Goal: Check status: Check status

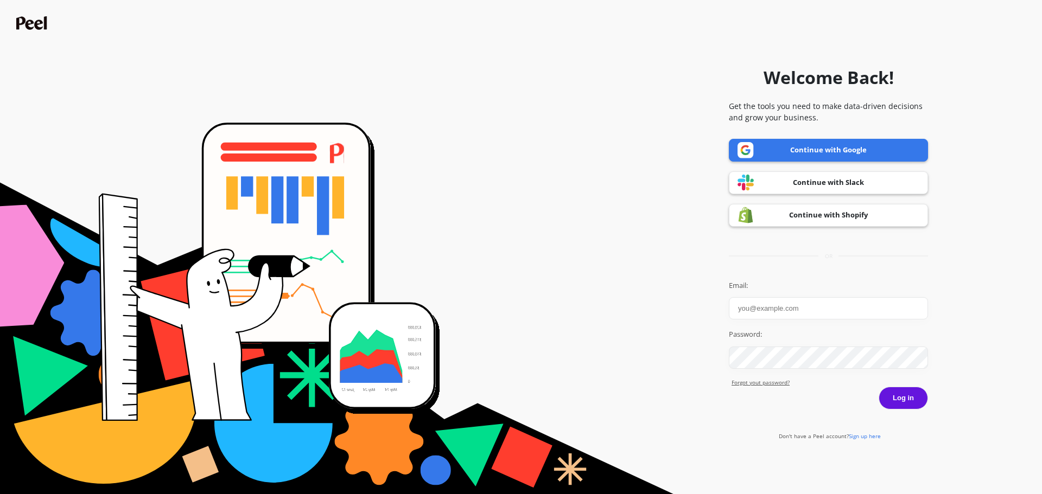
type input "digital@manukora.com"
click at [868, 149] on link "Continue with Google" at bounding box center [828, 150] width 199 height 23
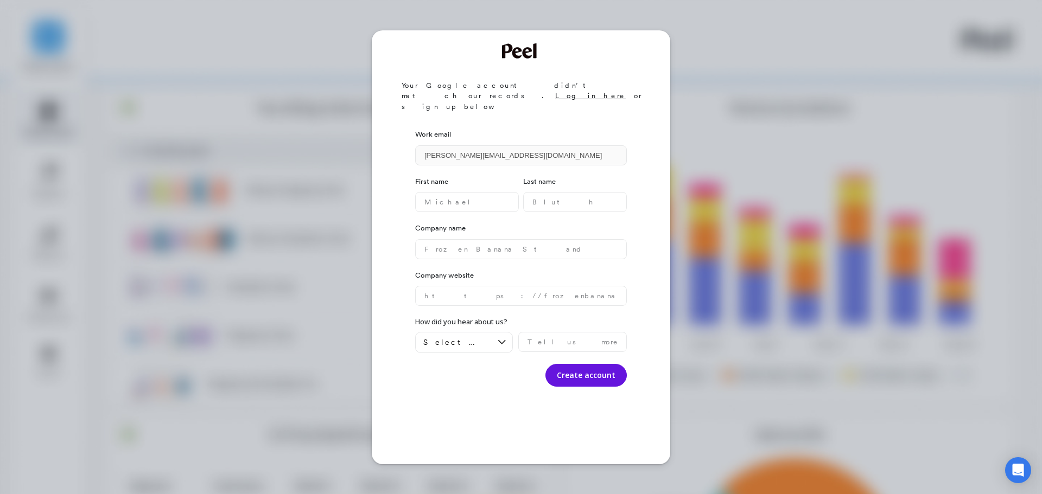
click at [798, 136] on div "Your Google account didn’t match our records. Log in here or sign up below Work…" at bounding box center [521, 247] width 1042 height 494
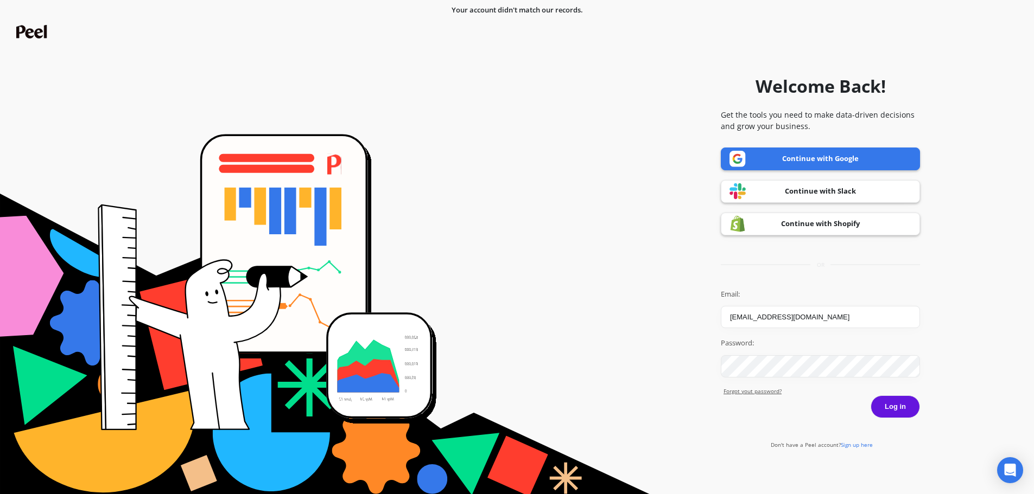
click at [897, 402] on button "Log in" at bounding box center [894, 407] width 49 height 23
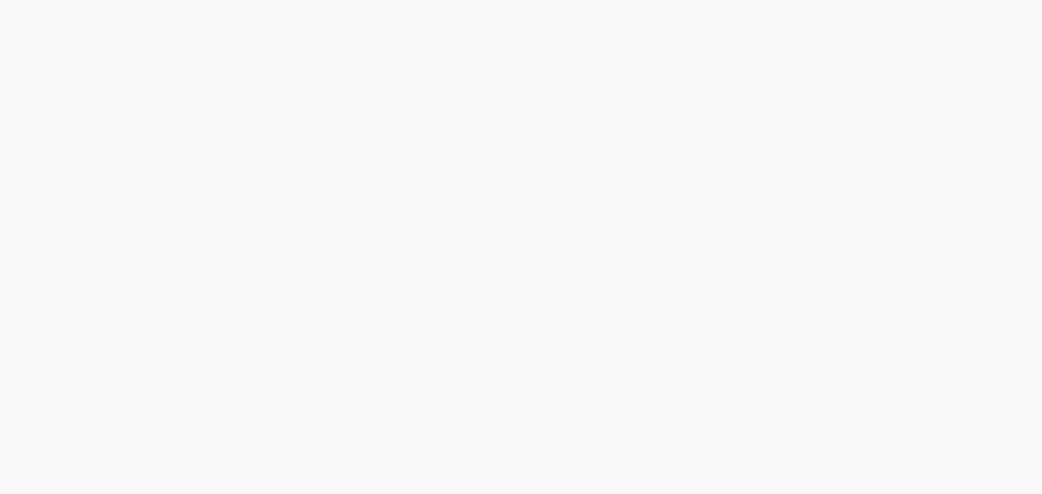
click at [208, 0] on html at bounding box center [521, 0] width 1042 height 0
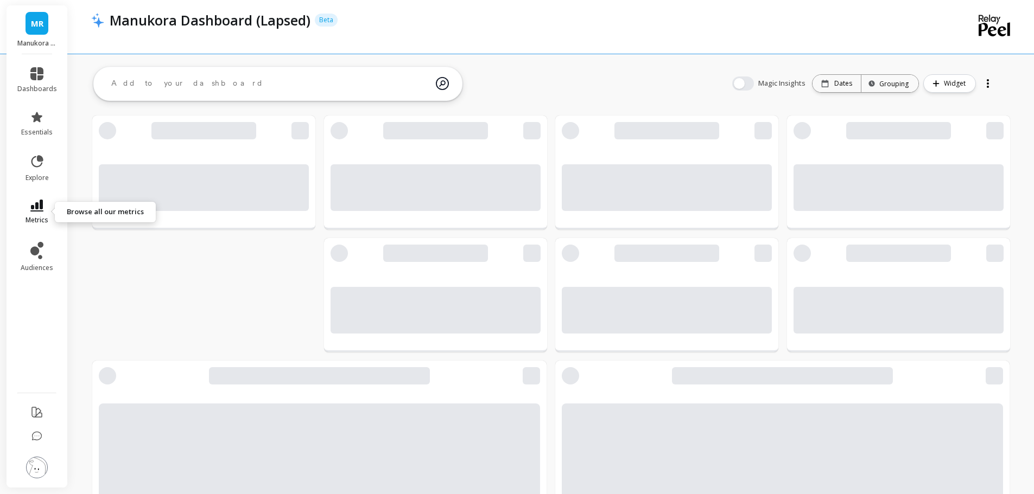
click at [38, 205] on icon at bounding box center [36, 206] width 13 height 12
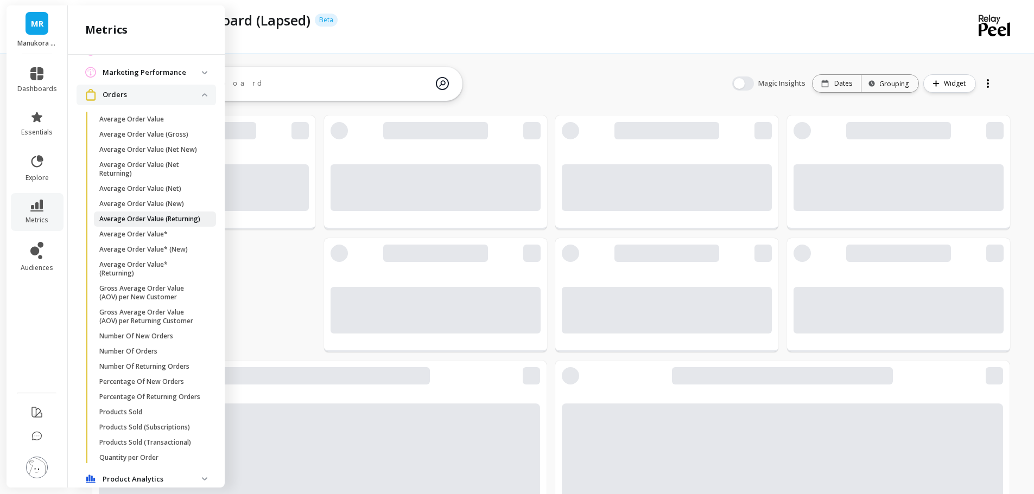
scroll to position [143, 0]
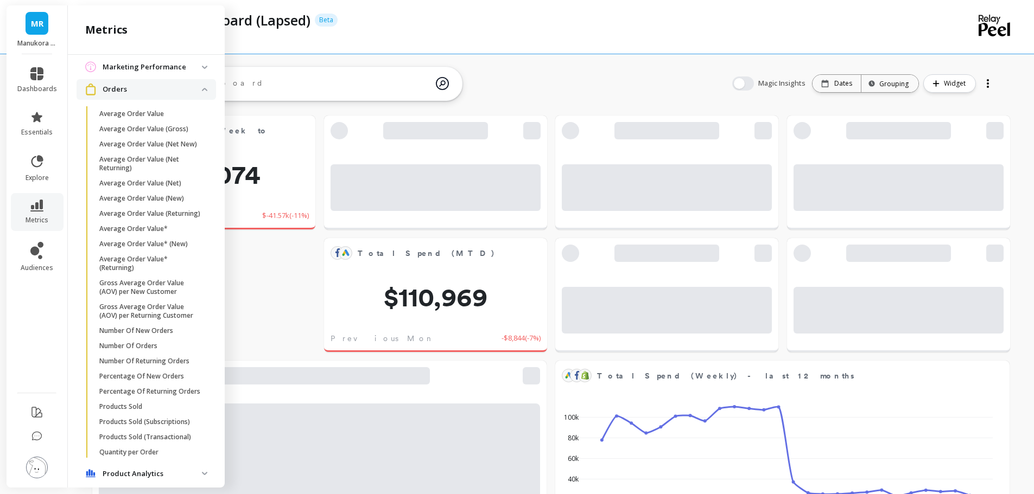
click at [194, 92] on span "Orders" at bounding box center [145, 89] width 139 height 20
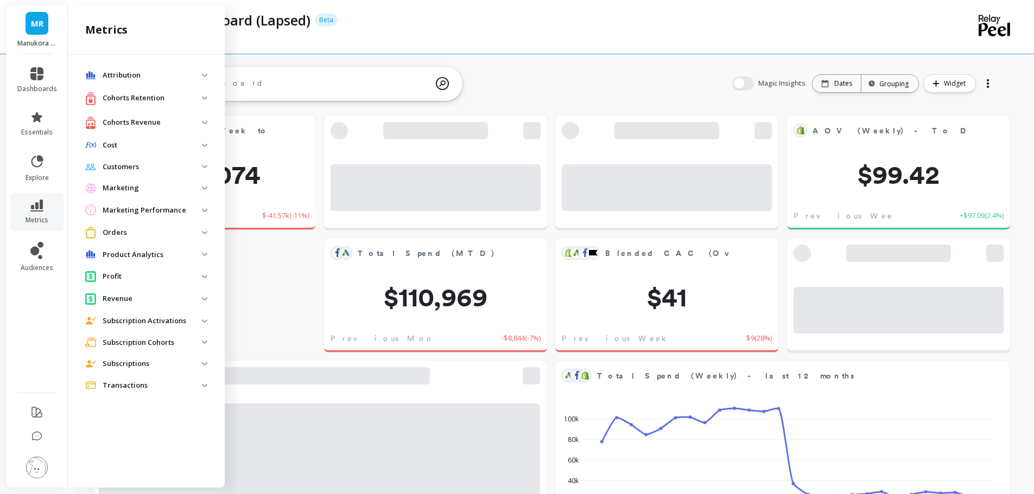
scroll to position [290, 415]
click at [204, 231] on img at bounding box center [204, 232] width 5 height 3
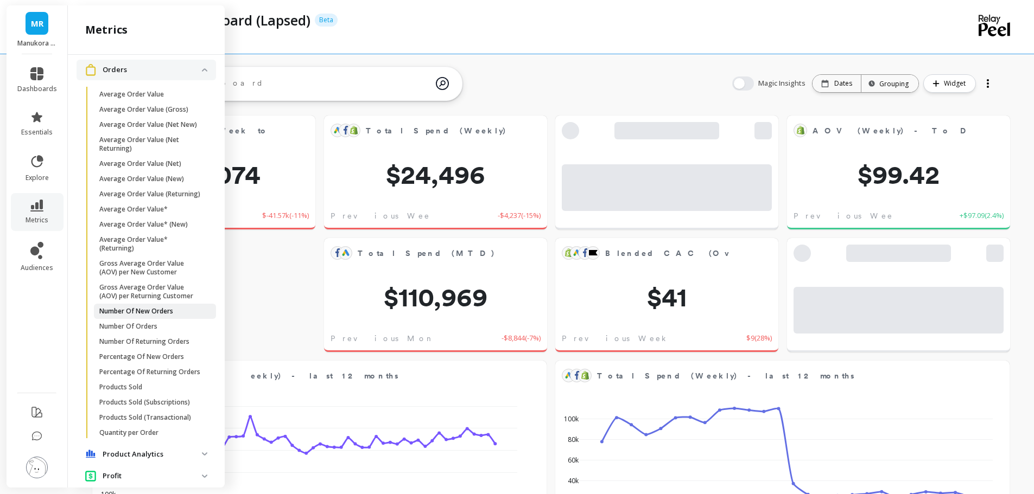
click at [142, 316] on p "Number Of New Orders" at bounding box center [136, 311] width 74 height 9
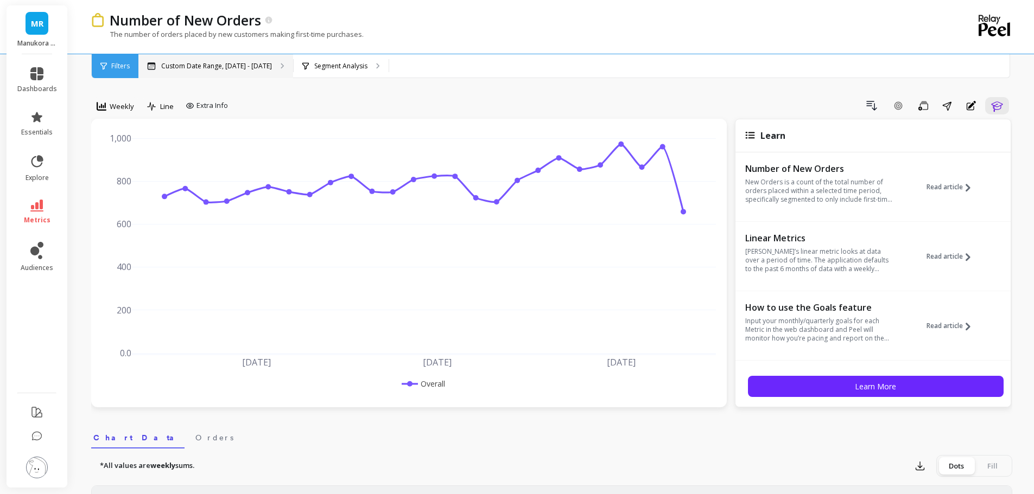
click at [220, 60] on div "Custom Date Range, Apr 1 - Sep 28" at bounding box center [215, 66] width 155 height 24
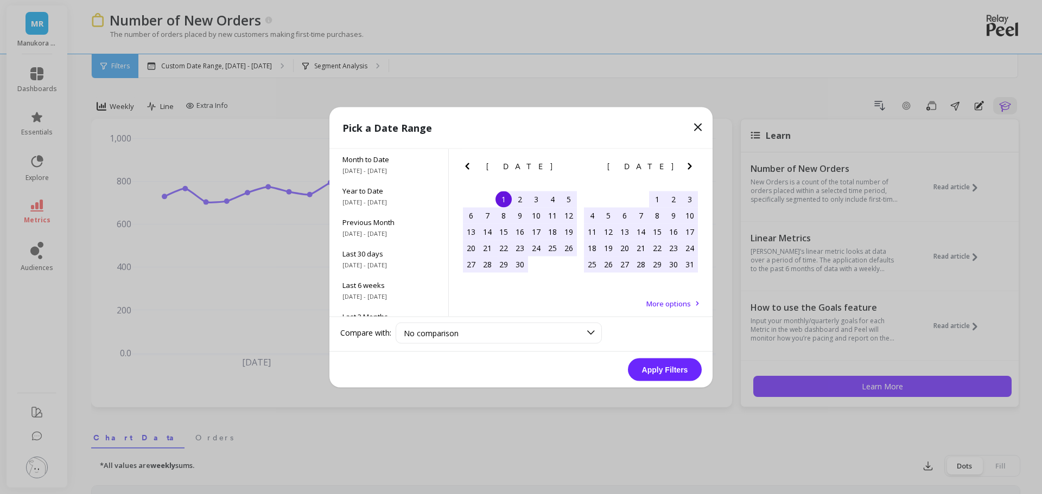
click at [691, 165] on icon "Next Month" at bounding box center [689, 166] width 13 height 13
click at [693, 164] on icon "Next Month" at bounding box center [689, 166] width 13 height 13
click at [554, 197] on div "1" at bounding box center [552, 199] width 16 height 16
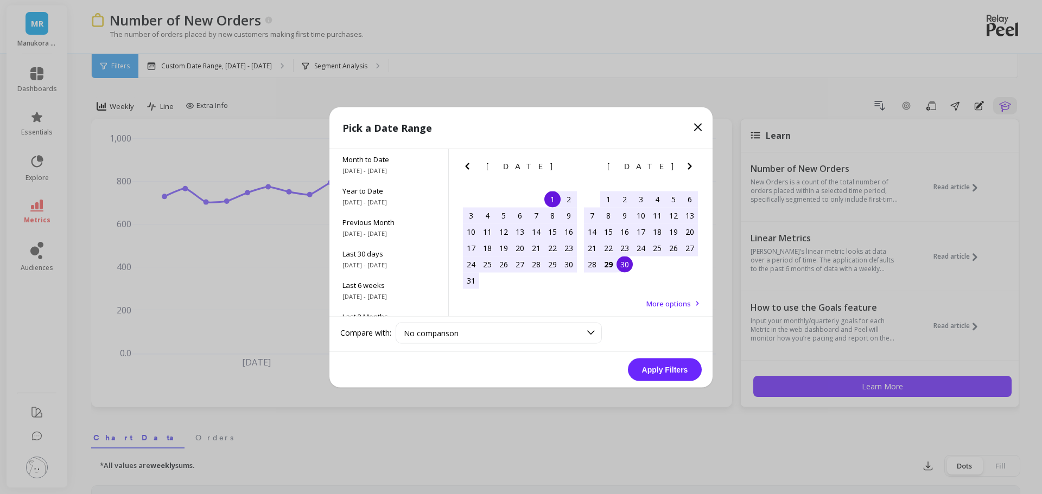
click at [624, 266] on div "30" at bounding box center [624, 264] width 16 height 16
click at [660, 232] on div "18" at bounding box center [657, 232] width 16 height 16
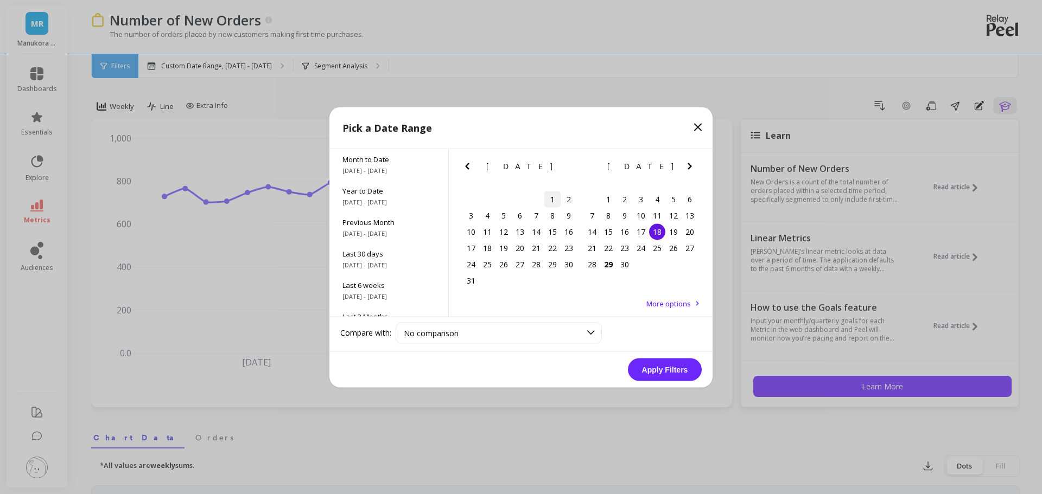
click at [553, 197] on div "1" at bounding box center [552, 199] width 16 height 16
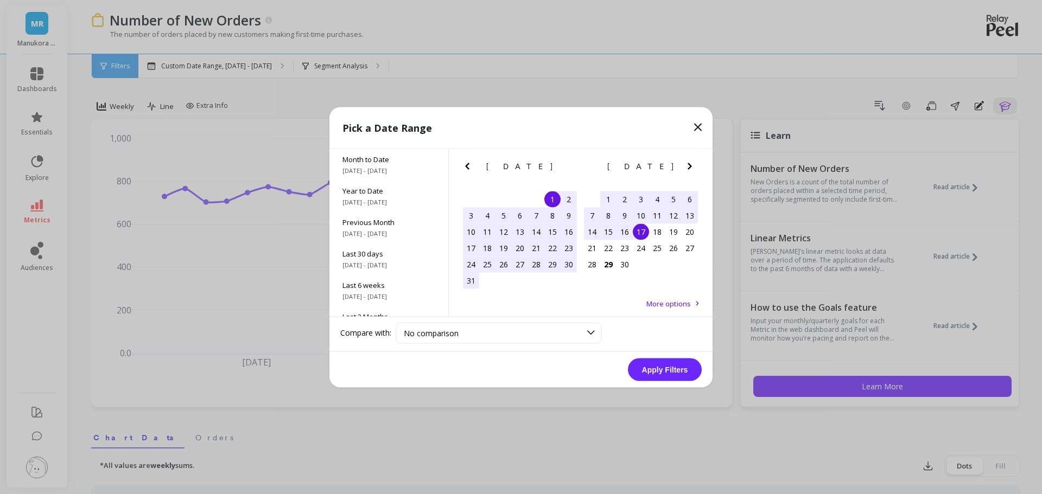
click at [639, 232] on div "17" at bounding box center [641, 232] width 16 height 16
click at [668, 371] on button "Apply Filters" at bounding box center [665, 369] width 74 height 23
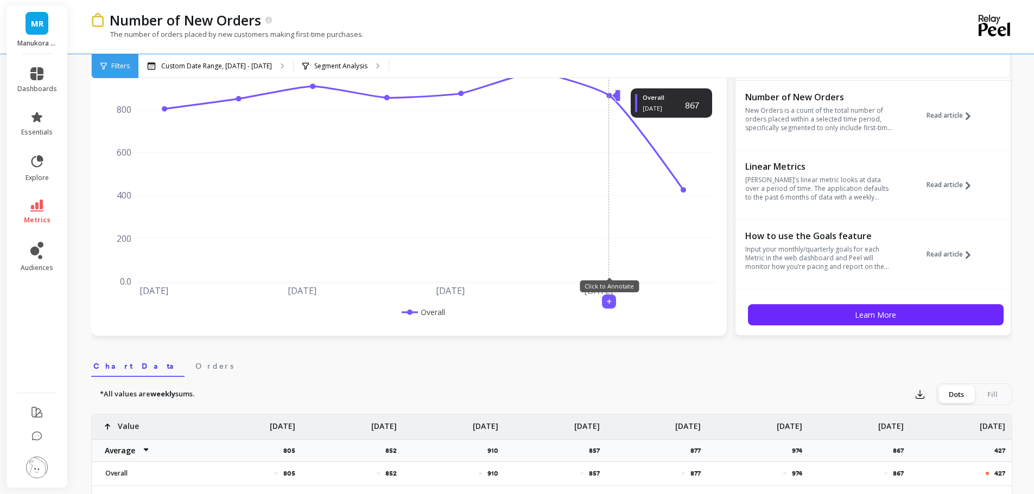
scroll to position [163, 0]
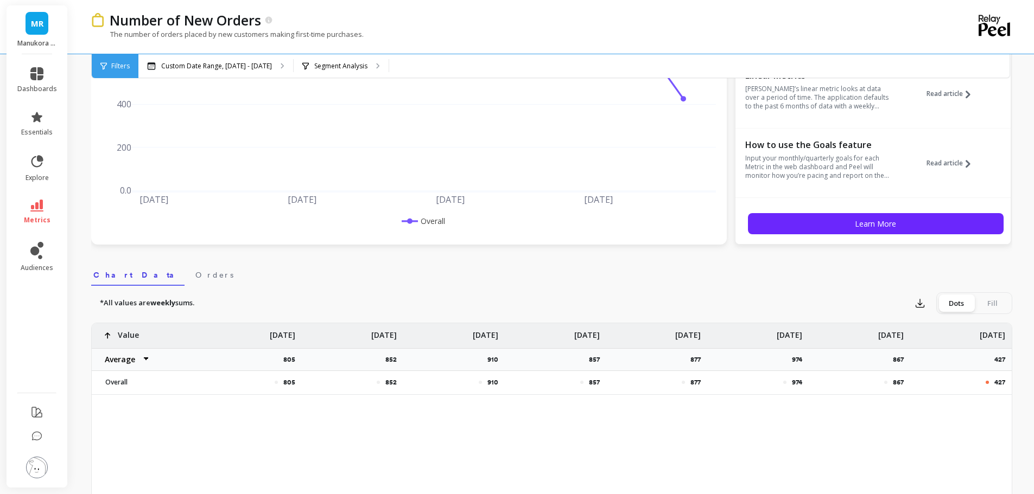
drag, startPoint x: 968, startPoint y: 403, endPoint x: 849, endPoint y: 409, distance: 119.5
click at [853, 411] on div "805 852 910 857 877 974 867 427 Value Average Sum Max Min Jul 29 805 Aug 5 852 …" at bounding box center [552, 494] width 920 height 342
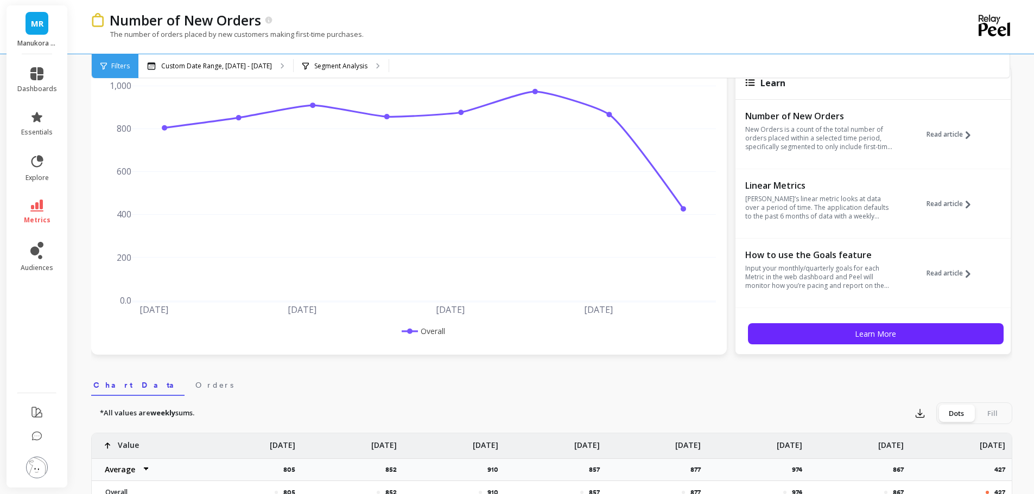
scroll to position [0, 0]
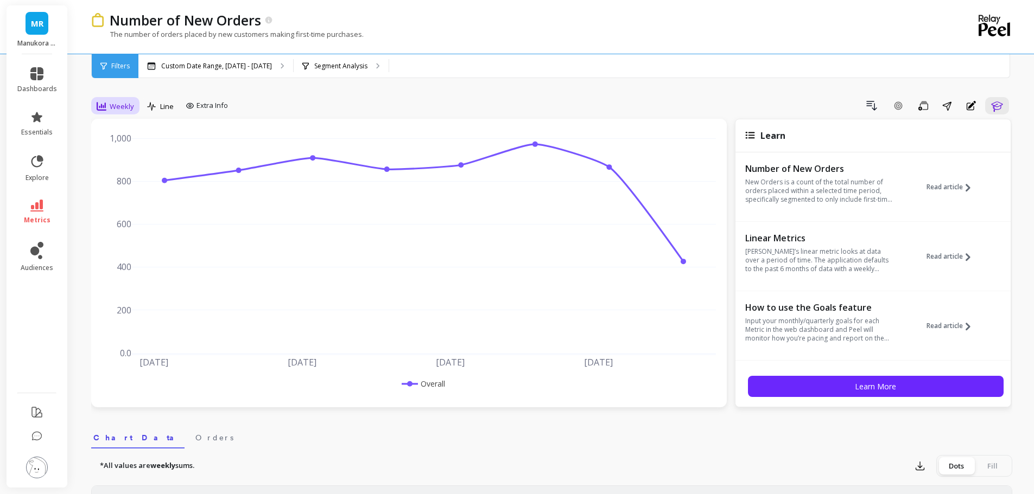
click at [112, 109] on span "Weekly" at bounding box center [122, 106] width 24 height 10
click at [125, 122] on div "All" at bounding box center [131, 131] width 75 height 19
